Goal: Task Accomplishment & Management: Use online tool/utility

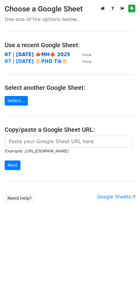
click at [47, 53] on strong "07 | [DATE] 🍁MH🍁 2025" at bounding box center [37, 55] width 65 height 6
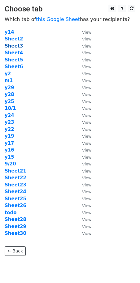
click at [17, 47] on strong "Sheet3" at bounding box center [14, 46] width 18 height 6
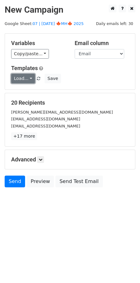
click at [17, 75] on link "Load..." at bounding box center [23, 79] width 24 height 10
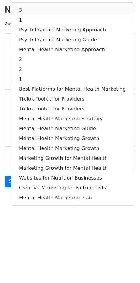
click at [42, 11] on link "3" at bounding box center [71, 10] width 121 height 10
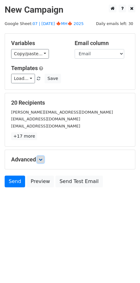
click at [40, 160] on icon at bounding box center [41, 160] width 4 height 4
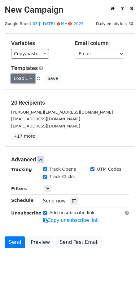
click at [24, 81] on link "Load..." at bounding box center [23, 79] width 24 height 10
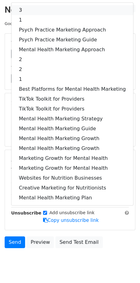
click at [31, 12] on link "3" at bounding box center [71, 10] width 121 height 10
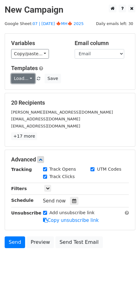
click at [23, 78] on link "Load..." at bounding box center [23, 79] width 24 height 10
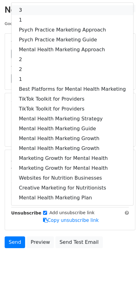
click at [47, 12] on link "3" at bounding box center [71, 10] width 121 height 10
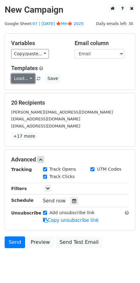
click at [27, 78] on link "Load..." at bounding box center [23, 79] width 24 height 10
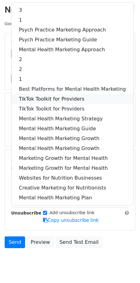
click at [37, 99] on link "TikTok Toolkit for Providers" at bounding box center [71, 99] width 121 height 10
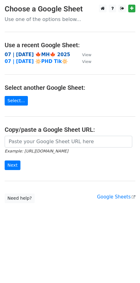
click at [42, 54] on strong "07 | [DATE] 🍁MH🍁 2025" at bounding box center [37, 55] width 65 height 6
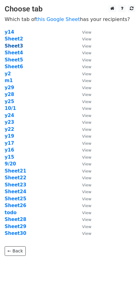
click at [18, 45] on strong "Sheet3" at bounding box center [14, 46] width 18 height 6
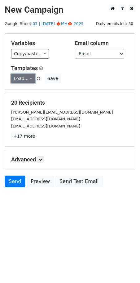
click at [24, 78] on link "Load..." at bounding box center [23, 79] width 24 height 10
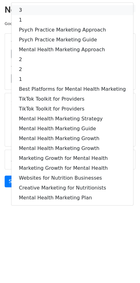
click at [28, 12] on link "3" at bounding box center [71, 10] width 121 height 10
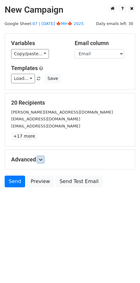
click at [42, 162] on link at bounding box center [40, 159] width 7 height 7
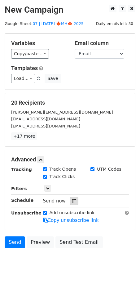
click at [70, 201] on div at bounding box center [74, 201] width 8 height 8
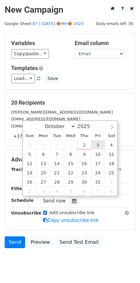
type input "2025-10-03 12:00"
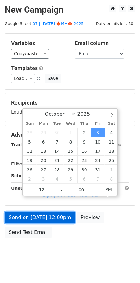
click at [49, 221] on link "Send on Oct 3 at 12:00pm" at bounding box center [40, 218] width 70 height 12
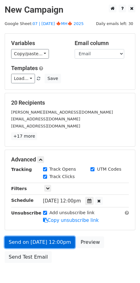
scroll to position [11, 0]
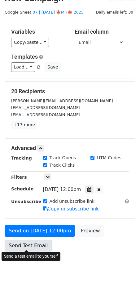
click at [34, 245] on link "Send Test Email" at bounding box center [28, 246] width 47 height 12
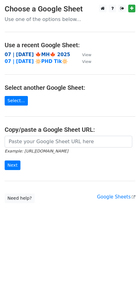
click at [41, 52] on strong "07 | [DATE] 🍁MH🍁 2025" at bounding box center [37, 55] width 65 height 6
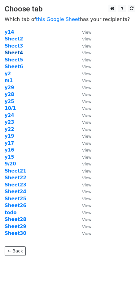
click at [17, 51] on strong "Sheet4" at bounding box center [14, 53] width 18 height 6
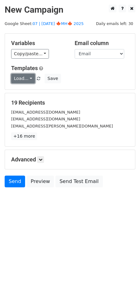
click at [18, 78] on link "Load..." at bounding box center [23, 79] width 24 height 10
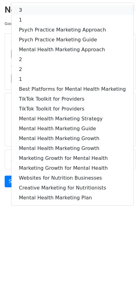
click at [34, 11] on link "3" at bounding box center [71, 10] width 121 height 10
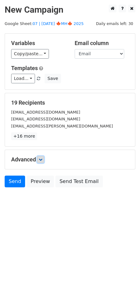
click at [42, 159] on icon at bounding box center [41, 160] width 4 height 4
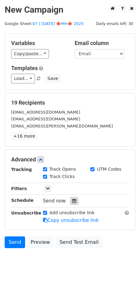
click at [72, 202] on icon at bounding box center [74, 201] width 4 height 4
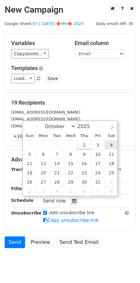
type input "2025-10-04 12:00"
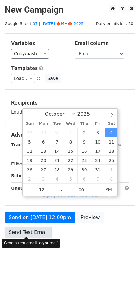
click at [38, 233] on link "Send Test Email" at bounding box center [28, 233] width 47 height 12
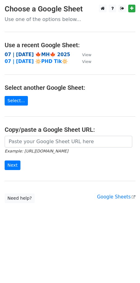
click at [52, 53] on strong "07 | SEP 20 🍁MH🍁 2025" at bounding box center [37, 55] width 65 height 6
click at [29, 53] on strong "07 | SEP 20 🍁MH🍁 2025" at bounding box center [37, 55] width 65 height 6
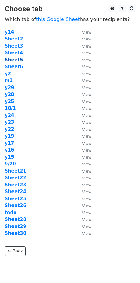
click at [19, 58] on strong "Sheet5" at bounding box center [14, 60] width 18 height 6
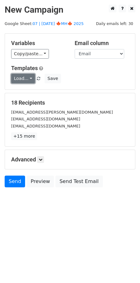
click at [19, 78] on link "Load..." at bounding box center [23, 79] width 24 height 10
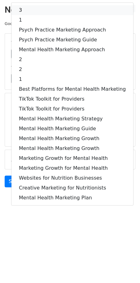
click at [49, 12] on link "3" at bounding box center [71, 10] width 121 height 10
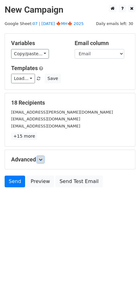
click at [44, 159] on link at bounding box center [40, 159] width 7 height 7
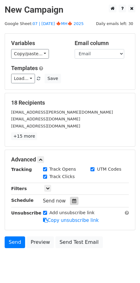
click at [71, 203] on div at bounding box center [74, 201] width 8 height 8
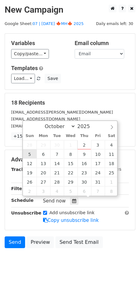
type input "2025-10-05 12:00"
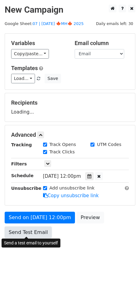
click at [33, 228] on link "Send Test Email" at bounding box center [28, 233] width 47 height 12
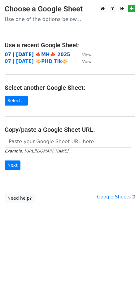
click at [33, 54] on strong "07 | [DATE] 🍁MH🍁 2025" at bounding box center [37, 55] width 65 height 6
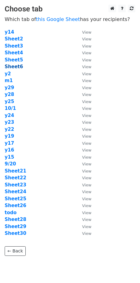
click at [12, 65] on strong "Sheet6" at bounding box center [14, 67] width 18 height 6
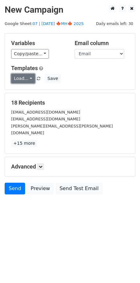
click at [26, 77] on link "Load..." at bounding box center [23, 79] width 24 height 10
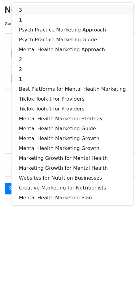
click at [45, 6] on link "3" at bounding box center [71, 10] width 121 height 10
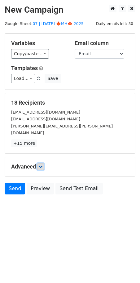
click at [40, 165] on icon at bounding box center [41, 167] width 4 height 4
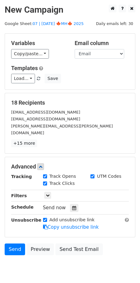
click at [72, 204] on div "Tracking Track Opens UTM Codes Track Clicks Filters Only include spreadsheet ro…" at bounding box center [69, 202] width 117 height 58
click at [73, 206] on icon at bounding box center [74, 208] width 4 height 4
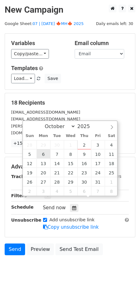
type input "[DATE] 12:00"
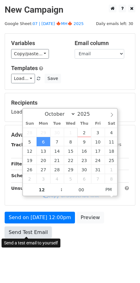
click at [30, 231] on link "Send Test Email" at bounding box center [28, 233] width 47 height 12
